Goal: Information Seeking & Learning: Learn about a topic

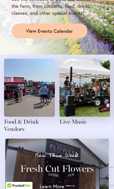
scroll to position [743, 0]
click at [86, 118] on link "Live Music" at bounding box center [72, 121] width 27 height 7
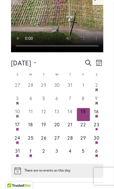
scroll to position [321, 0]
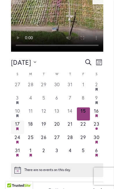
click at [17, 121] on time "17" at bounding box center [17, 124] width 5 height 6
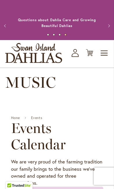
scroll to position [0, 0]
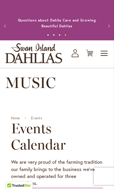
click at [102, 54] on span "Toggle Nav" at bounding box center [104, 54] width 9 height 12
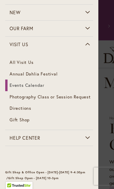
scroll to position [47, 0]
click at [51, 71] on span "Annual Dahlia Festival" at bounding box center [34, 73] width 48 height 6
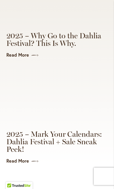
scroll to position [1896, 0]
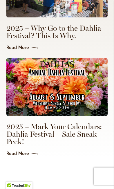
click at [33, 151] on span at bounding box center [33, 154] width 9 height 6
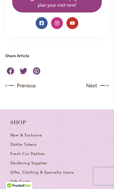
scroll to position [570, 0]
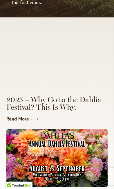
scroll to position [1846, 0]
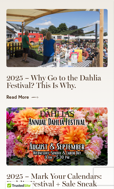
click at [81, 172] on link "2025 – Mark Your Calendars: Dahlia Festival + Sale Sneak Peek!" at bounding box center [56, 183] width 101 height 23
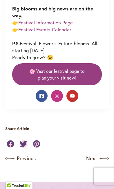
scroll to position [516, 0]
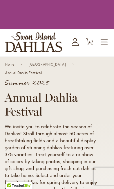
scroll to position [1846, 0]
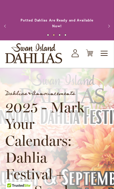
click at [104, 55] on span "Toggle Nav" at bounding box center [104, 54] width 9 height 12
